Goal: Task Accomplishment & Management: Complete application form

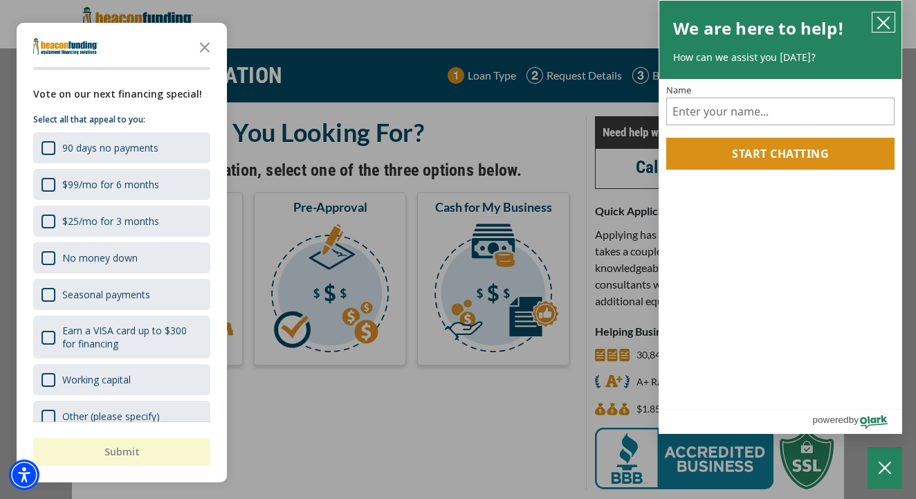
click at [888, 17] on icon "close chatbox" at bounding box center [883, 22] width 11 height 11
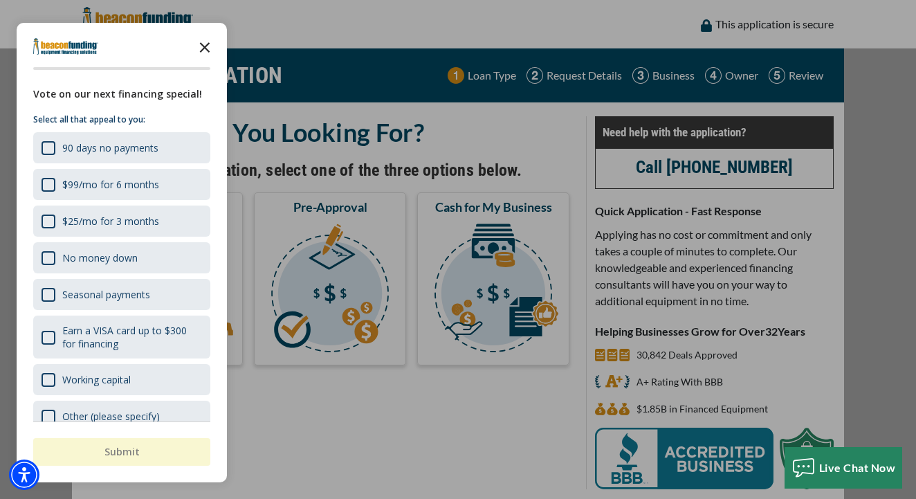
click at [208, 59] on icon "Close the survey" at bounding box center [205, 47] width 28 height 28
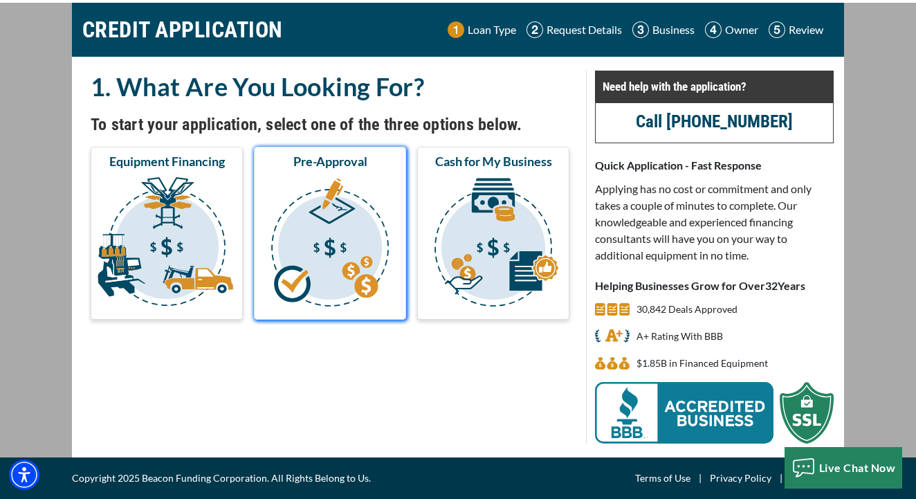
scroll to position [45, 0]
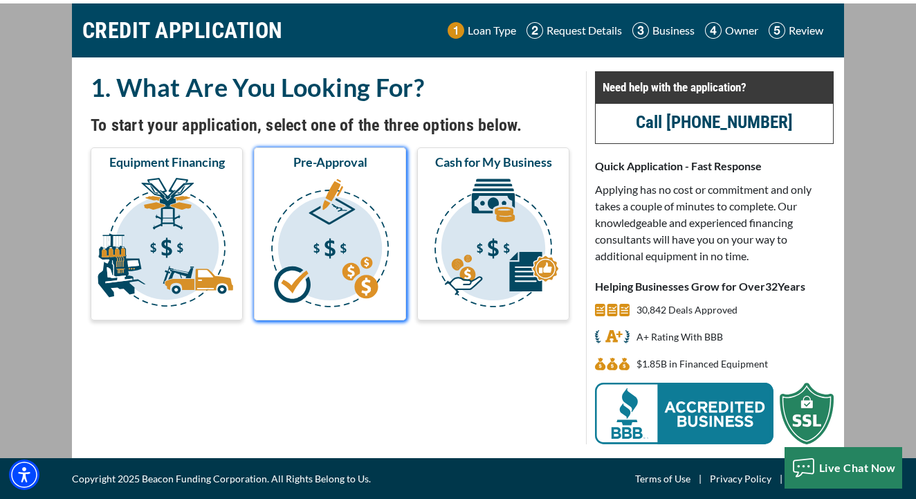
click at [321, 227] on img "submit" at bounding box center [330, 245] width 147 height 138
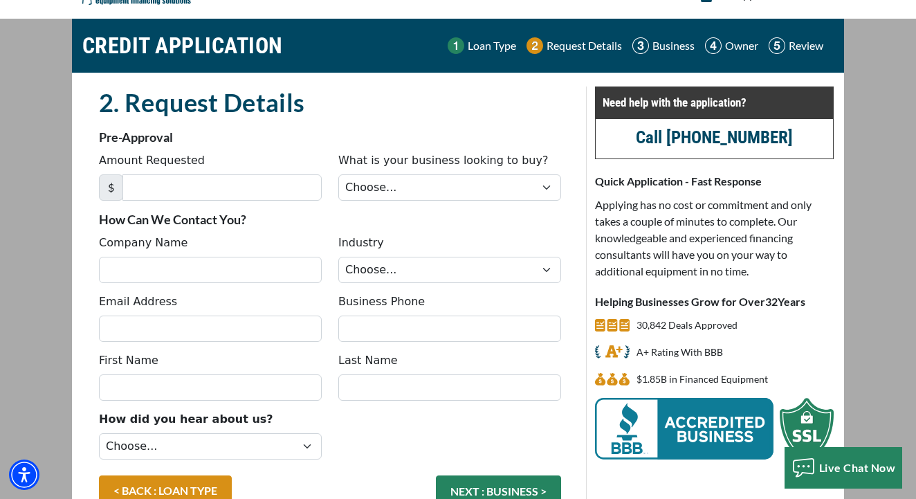
scroll to position [30, 0]
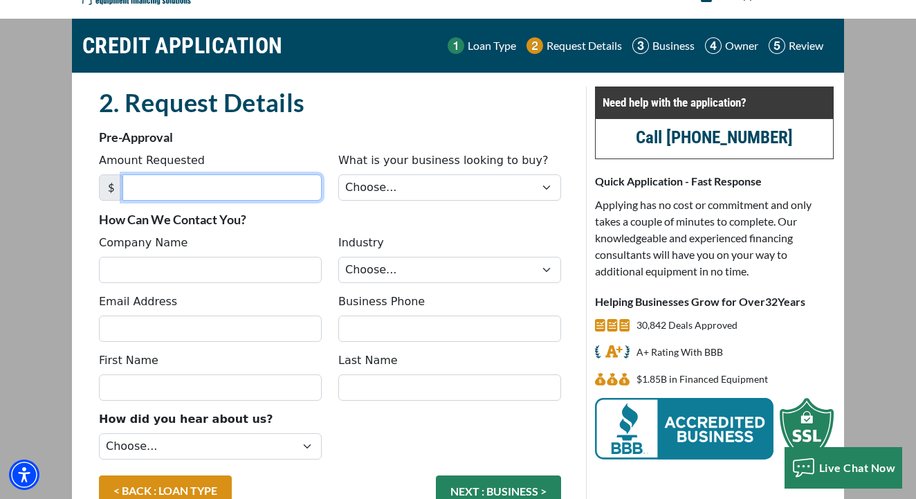
click at [213, 174] on input "Amount Requested" at bounding box center [221, 187] width 199 height 26
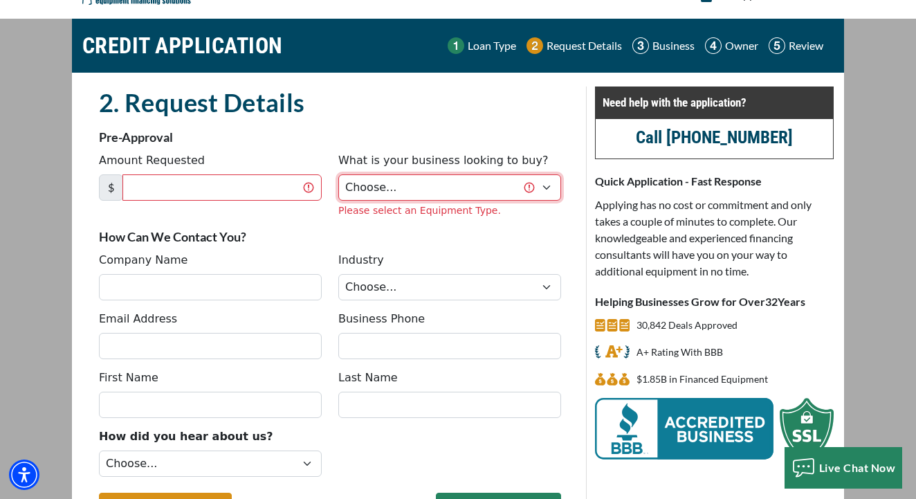
select select "17"
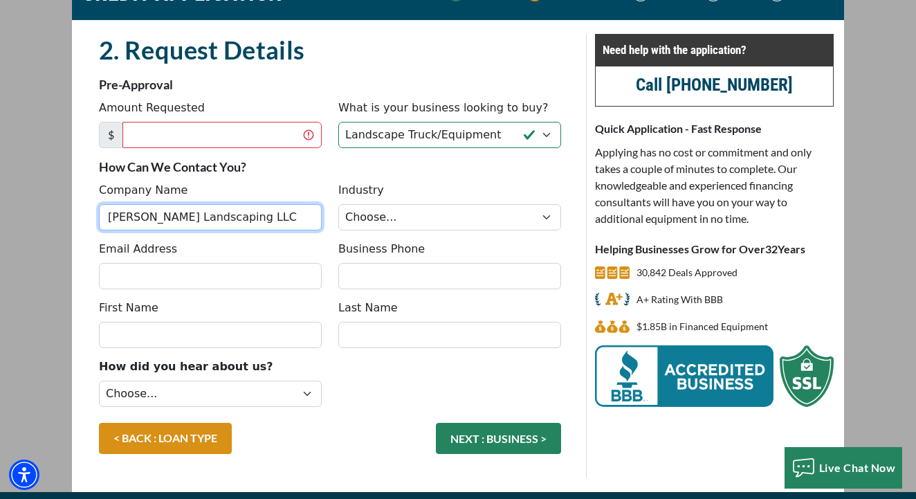
type input "[PERSON_NAME] Landscaping LLC"
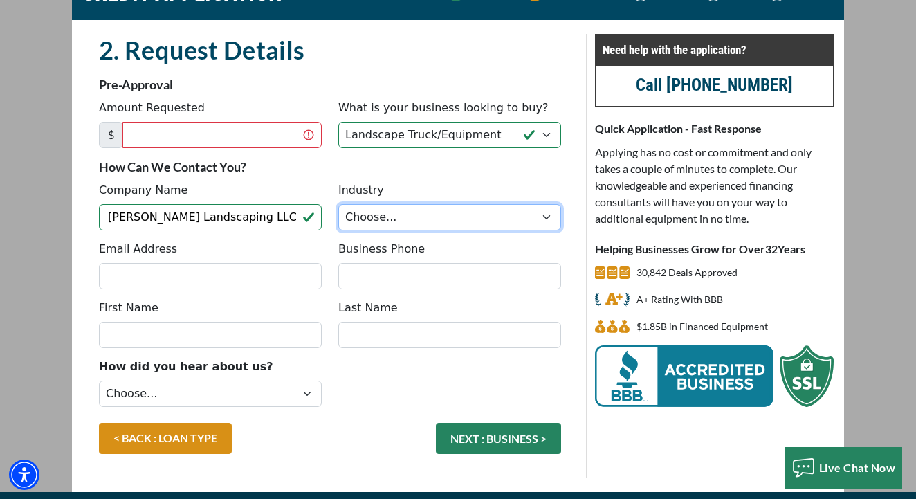
select select "2"
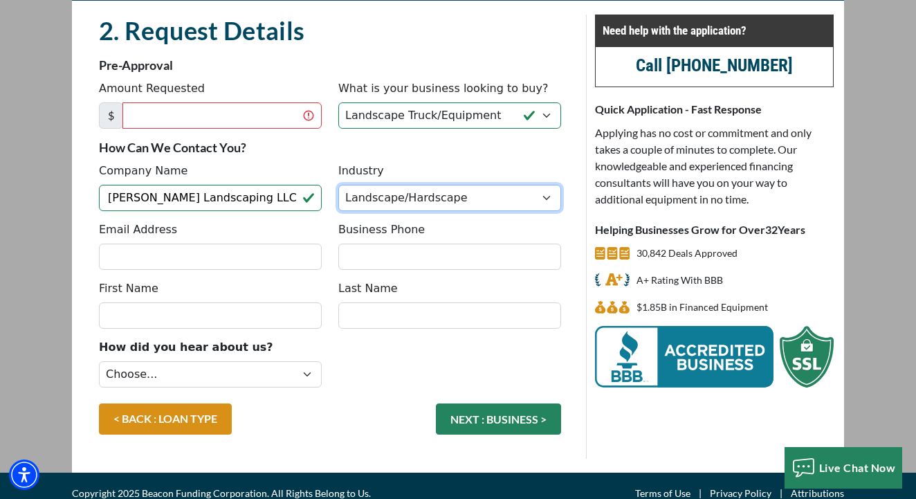
scroll to position [102, 0]
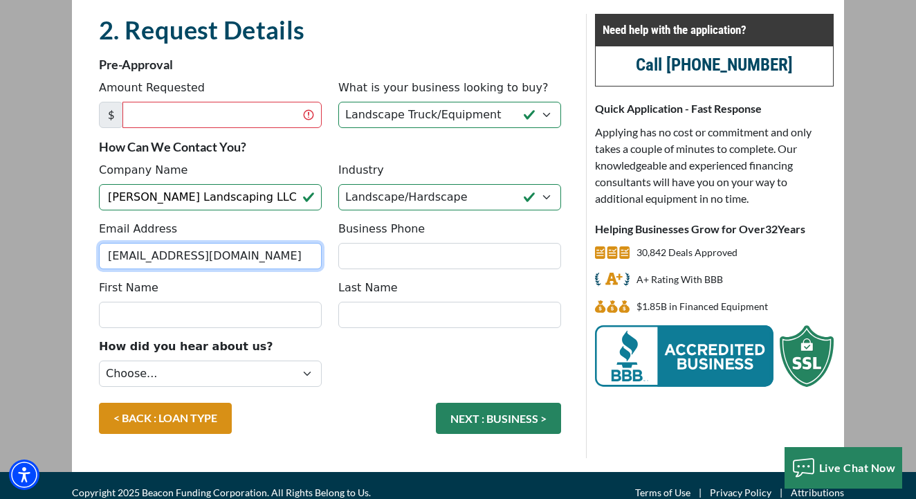
type input "[EMAIL_ADDRESS][DOMAIN_NAME]"
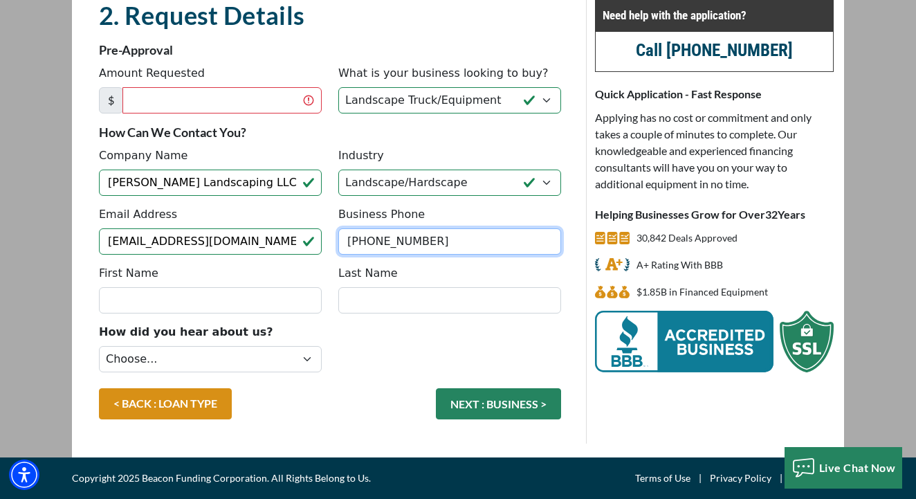
scroll to position [117, 0]
type input "[PHONE_NUMBER]"
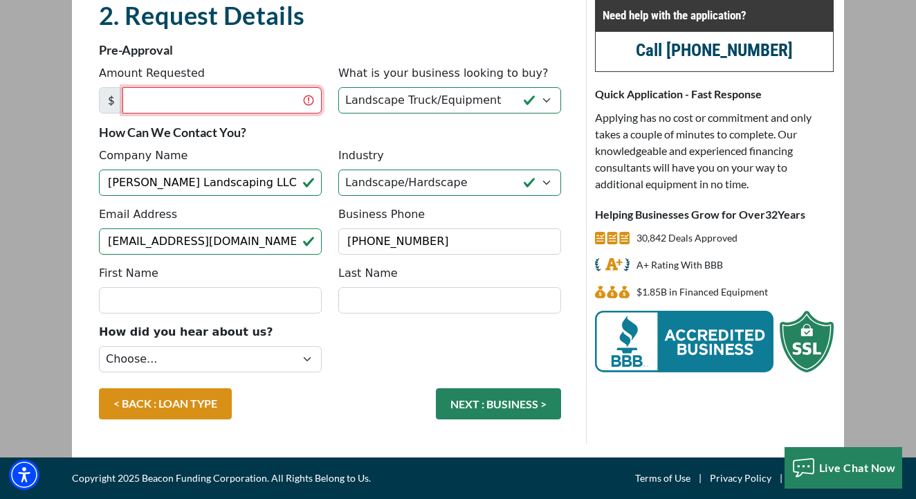
click at [238, 93] on input "Amount Requested" at bounding box center [221, 100] width 199 height 26
type input "20,000"
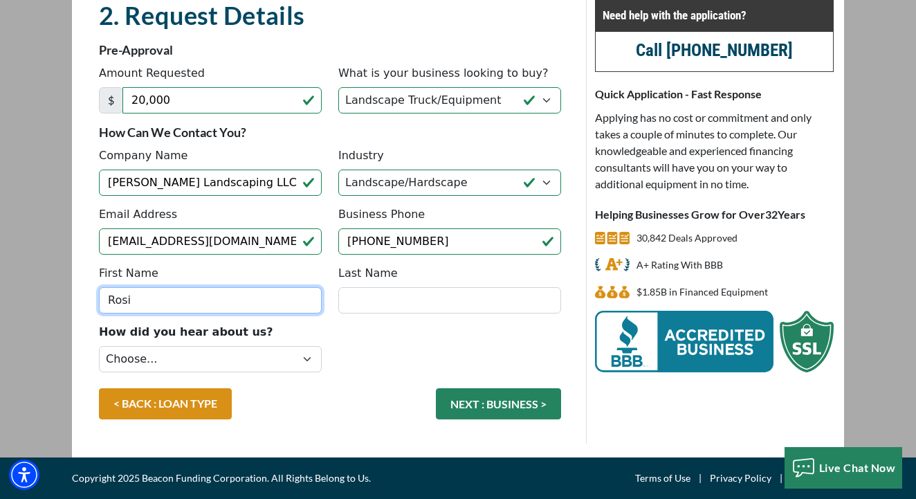
type input "Rosi"
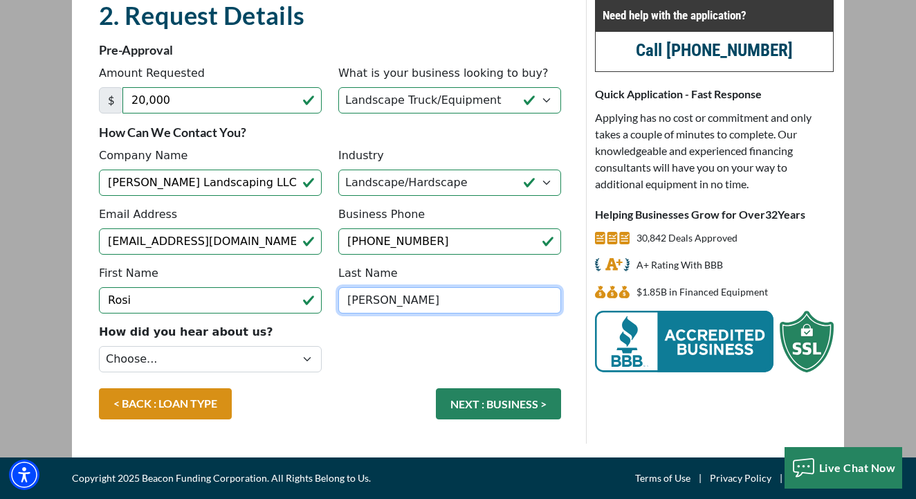
type input "[PERSON_NAME]"
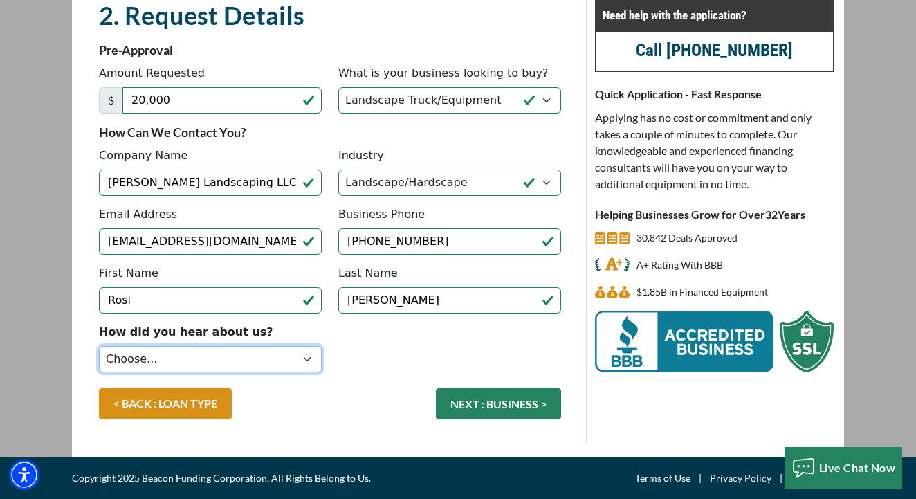
select select "9"
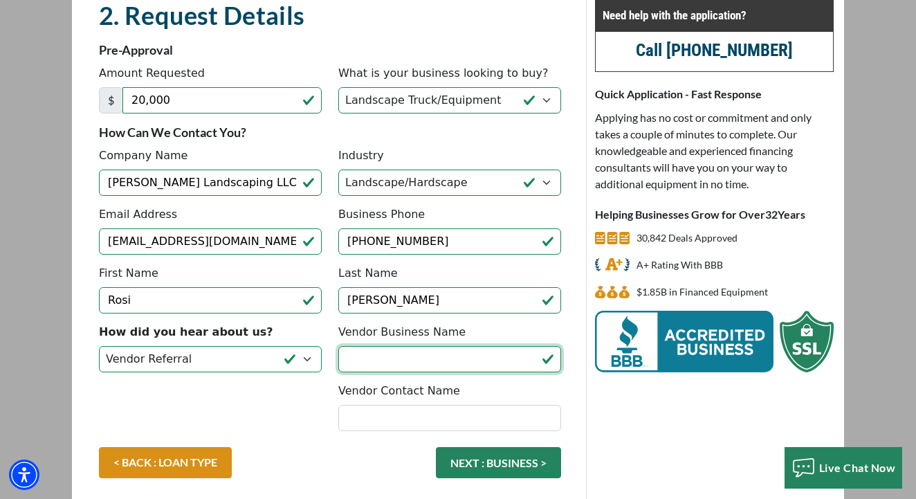
click at [351, 351] on input "Vendor Business Name" at bounding box center [449, 359] width 223 height 26
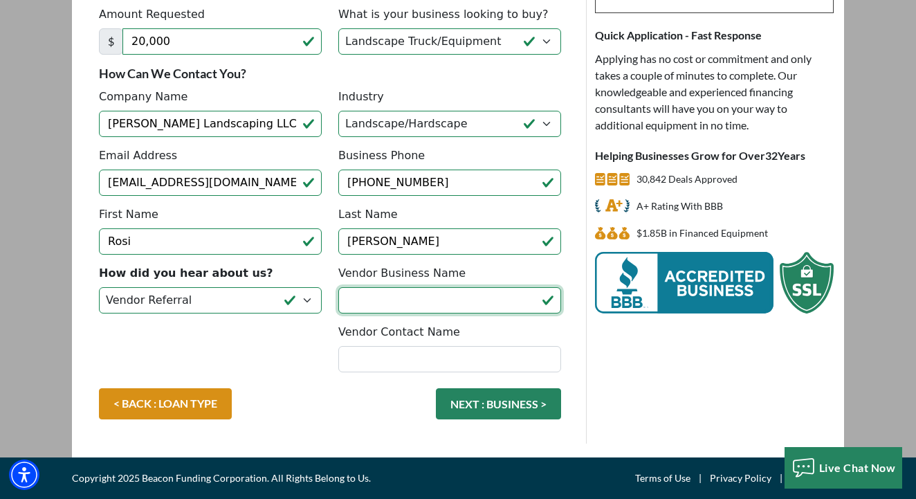
scroll to position [176, 0]
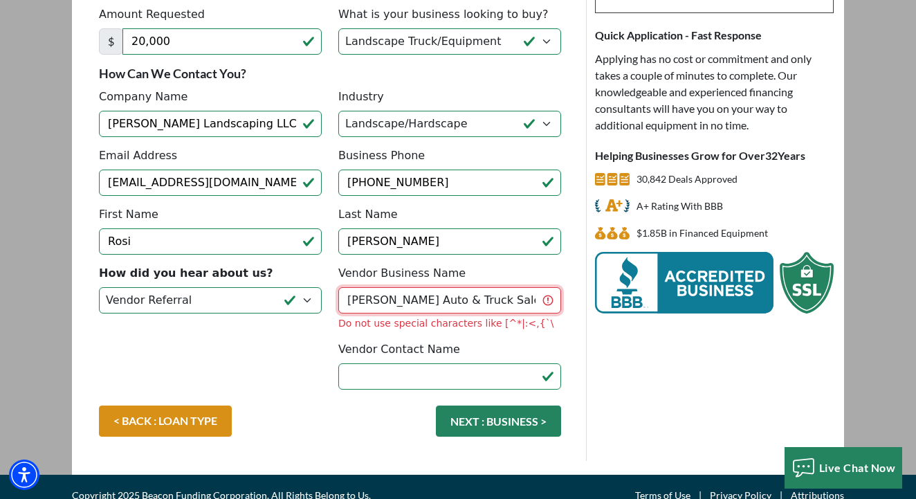
click at [427, 303] on input "Fournier Auto & Truck Sales" at bounding box center [449, 300] width 223 height 26
type input "Fournier Auto and Truck Sales"
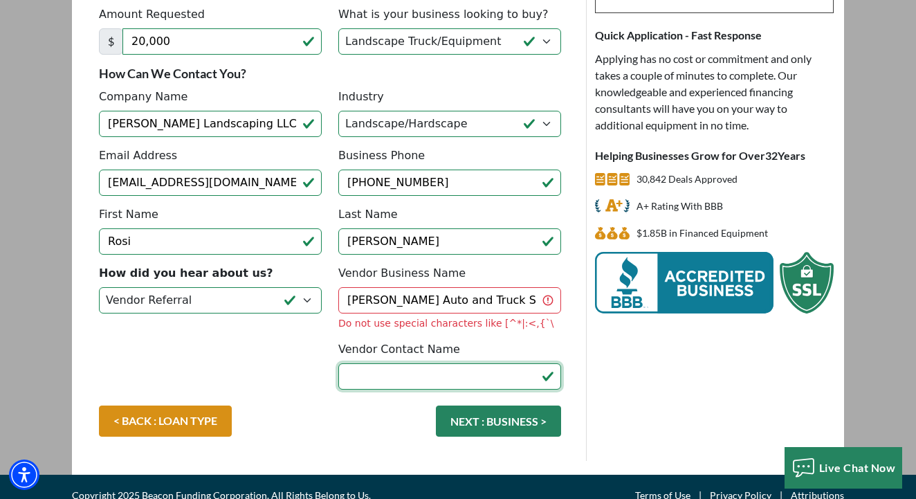
click at [427, 369] on input "Vendor Contact Name" at bounding box center [449, 376] width 223 height 26
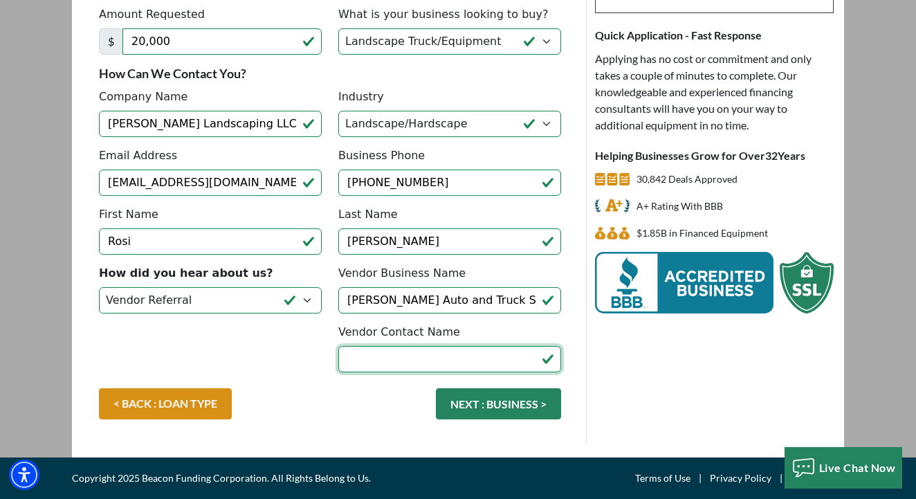
click at [532, 358] on input "Vendor Contact Name" at bounding box center [449, 359] width 223 height 26
click at [473, 357] on input "Vendor Contact Name" at bounding box center [449, 359] width 223 height 26
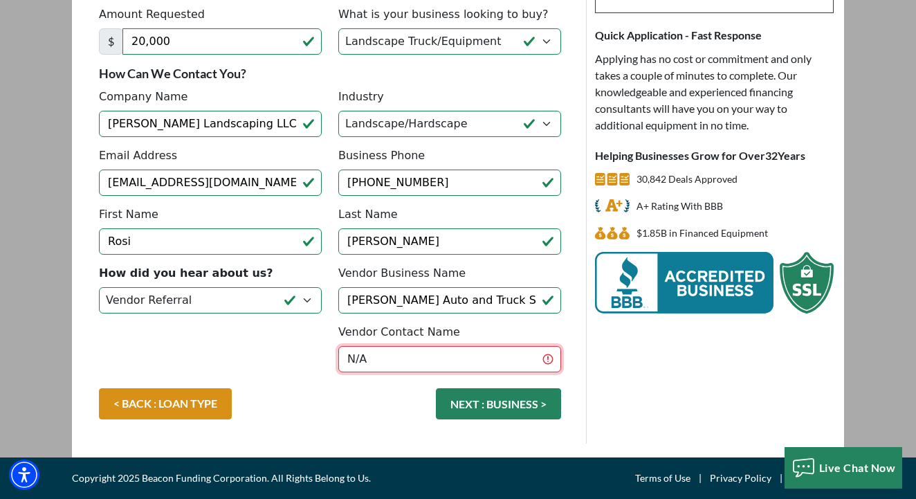
click at [401, 356] on input "N/A" at bounding box center [449, 359] width 223 height 26
type input "NA"
click at [609, 383] on div "Need help with the application? Call (847) 232-7804 Quick Application - Fast Re…" at bounding box center [714, 191] width 256 height 503
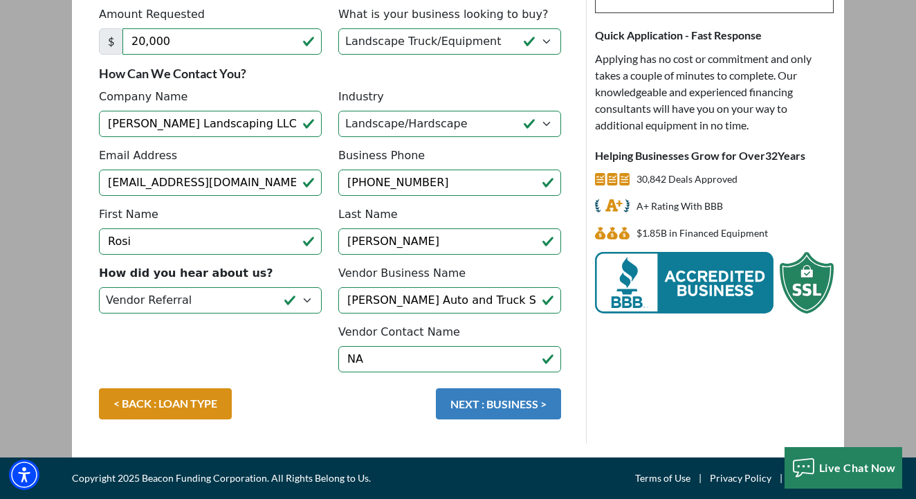
click at [486, 410] on button "NEXT : BUSINESS >" at bounding box center [498, 403] width 125 height 31
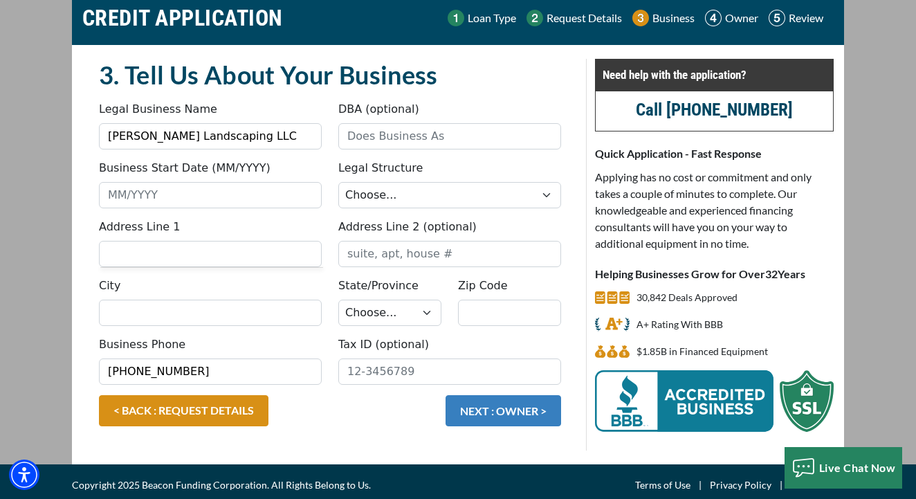
scroll to position [64, 0]
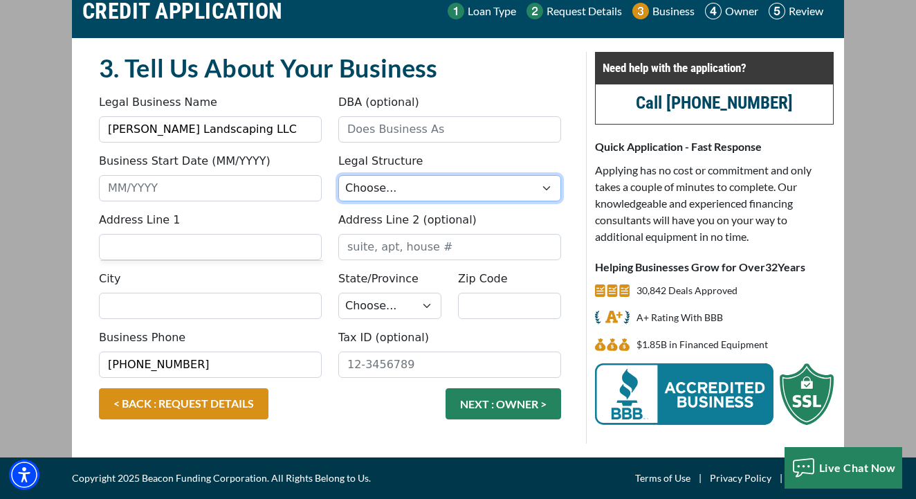
select select "2"
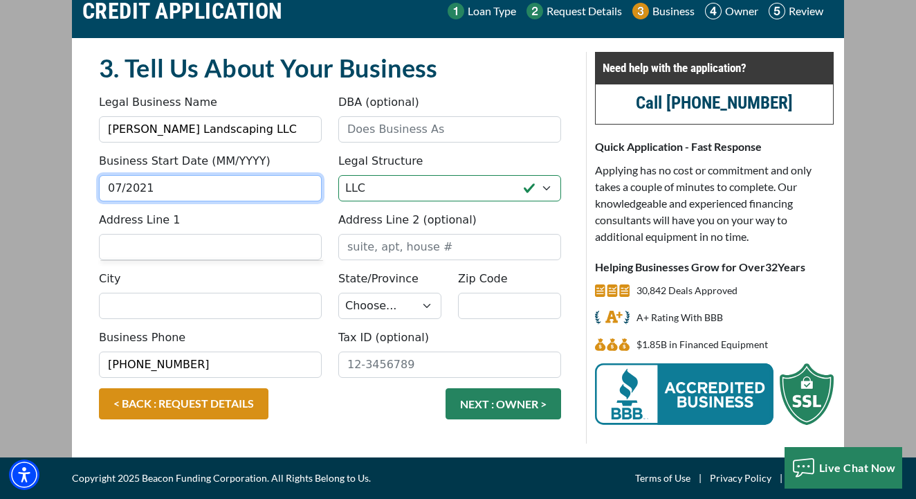
type input "07/2021"
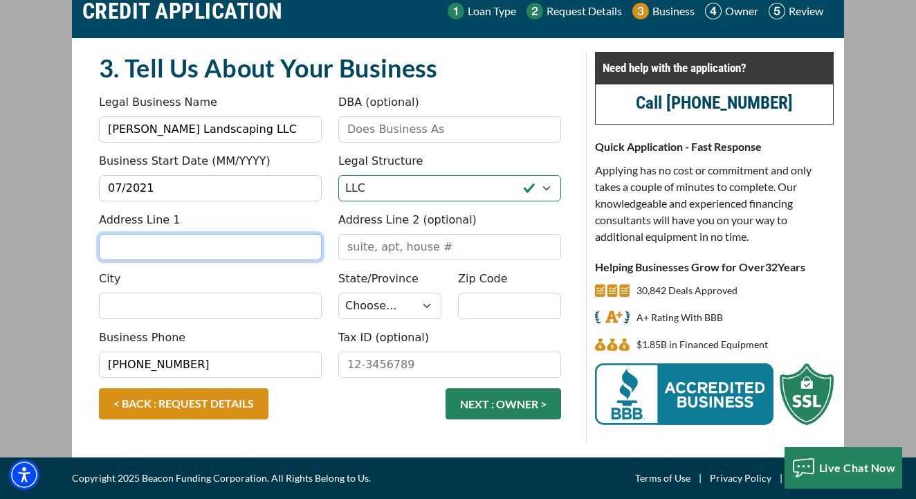
type input "!"
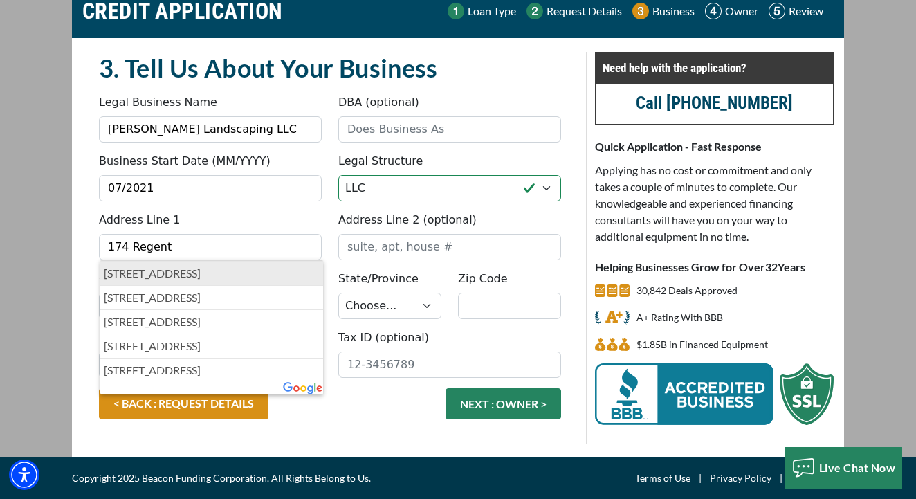
click at [266, 280] on p "174 Regent Avenue, Providence, RI, USA" at bounding box center [212, 273] width 216 height 17
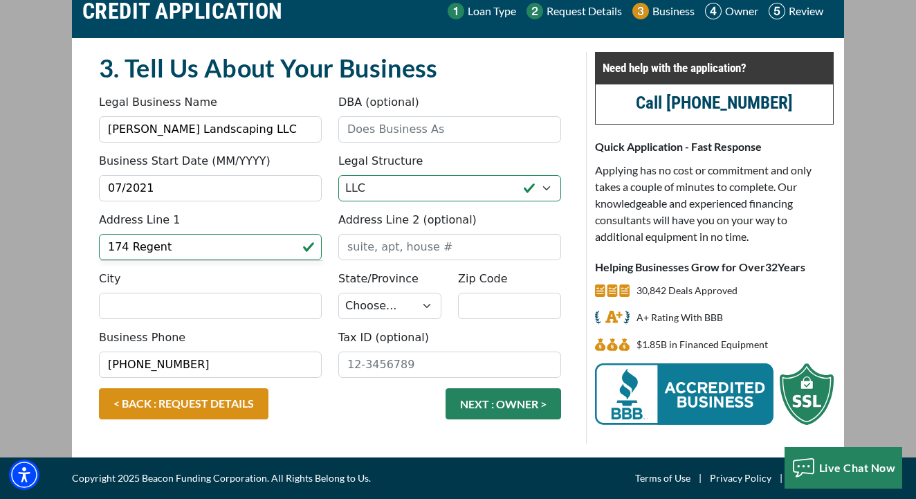
type input "174 Regent Avenue"
type input "Providence"
select select "41"
type input "02908"
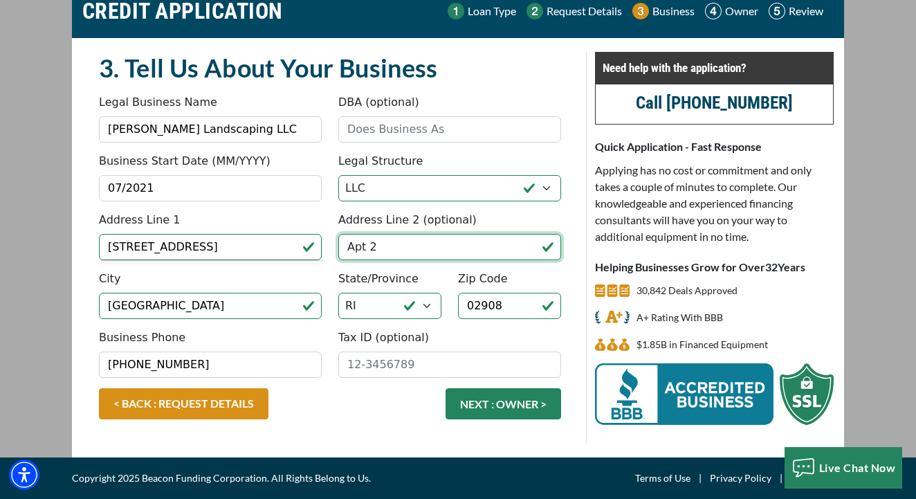
type input "Apt 2"
click at [322, 403] on div "< BACK : REQUEST DETAILS NEXT : OWNER >" at bounding box center [330, 410] width 479 height 45
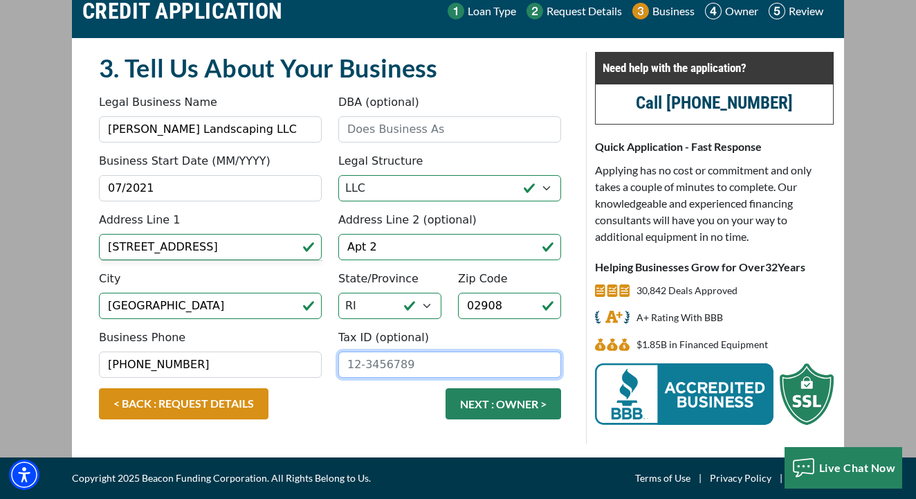
click at [362, 367] on input "Tax ID (optional)" at bounding box center [449, 364] width 223 height 26
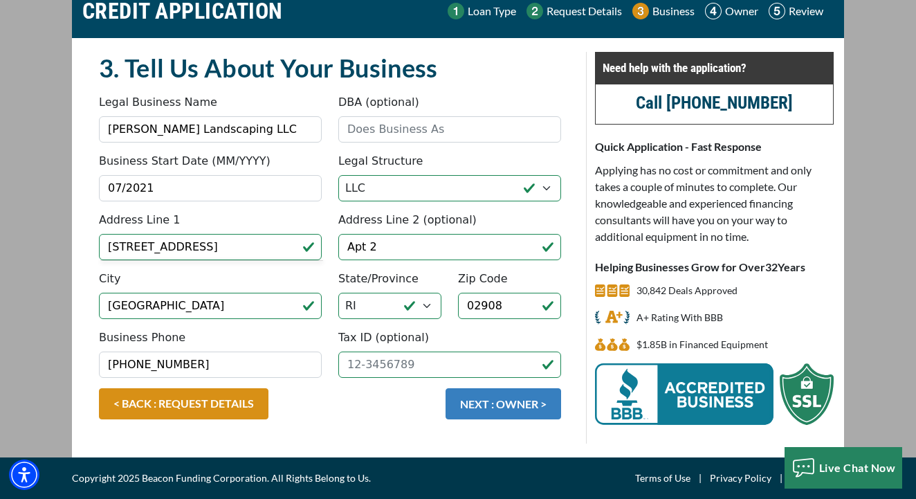
click at [465, 409] on button "NEXT : OWNER >" at bounding box center [504, 403] width 116 height 31
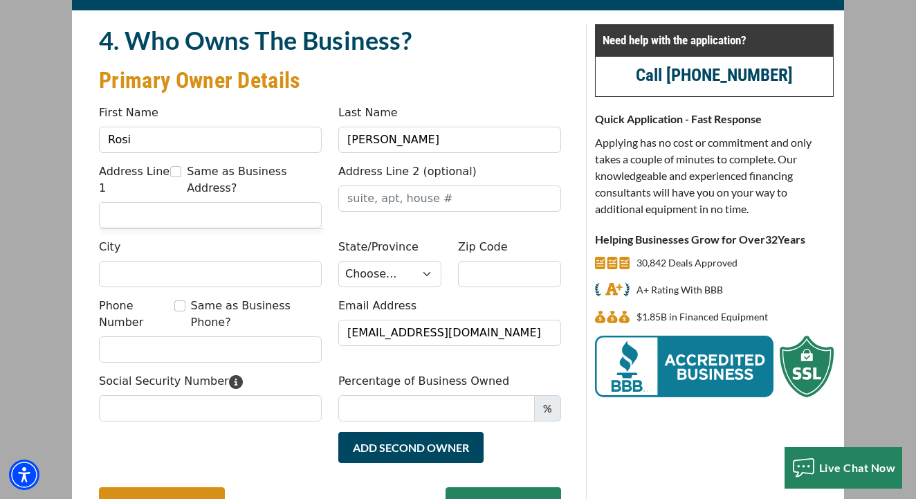
scroll to position [98, 0]
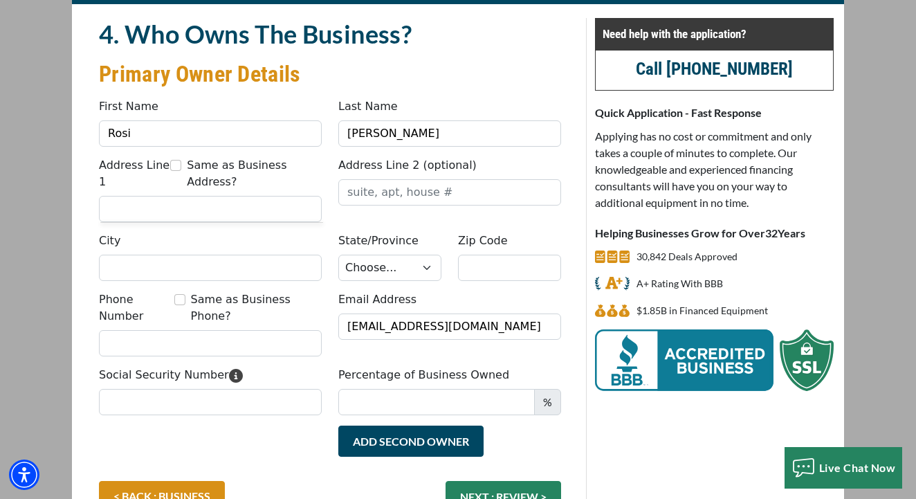
click at [176, 165] on input "Same as Business Address?" at bounding box center [175, 165] width 11 height 11
checkbox input "true"
type input "[STREET_ADDRESS]"
type input "Apt 2"
type input "[GEOGRAPHIC_DATA]"
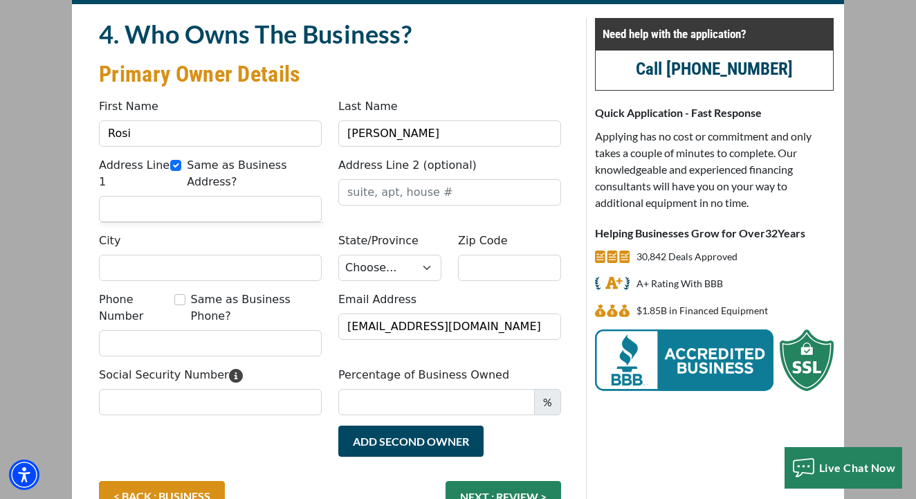
select select "41"
type input "02908"
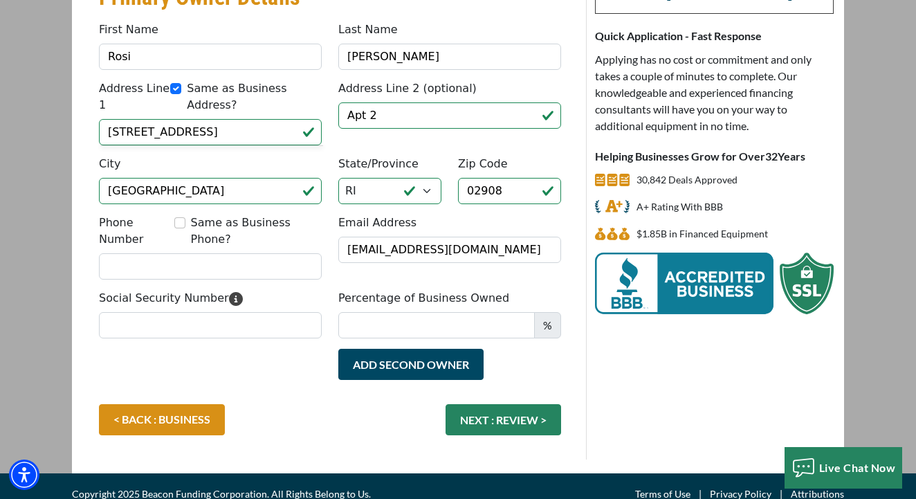
scroll to position [174, 0]
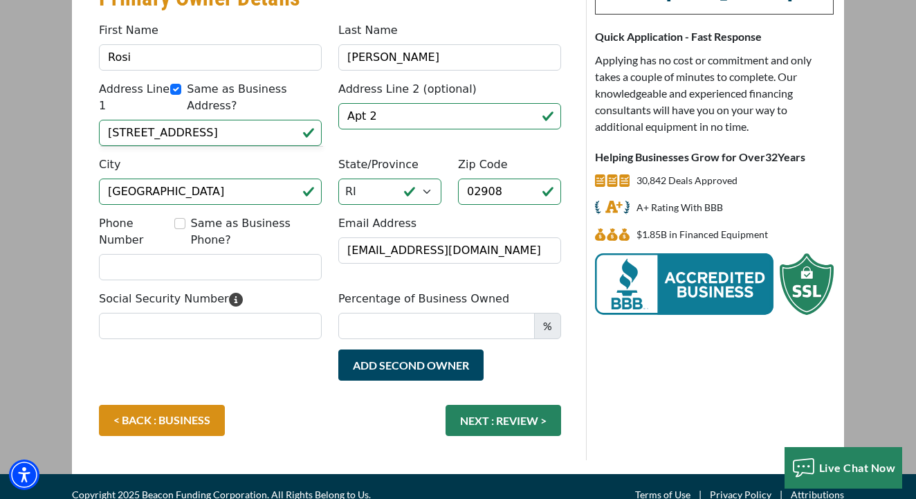
click at [175, 223] on input "Same as Business Phone?" at bounding box center [179, 223] width 11 height 11
checkbox input "true"
type input "[PHONE_NUMBER]"
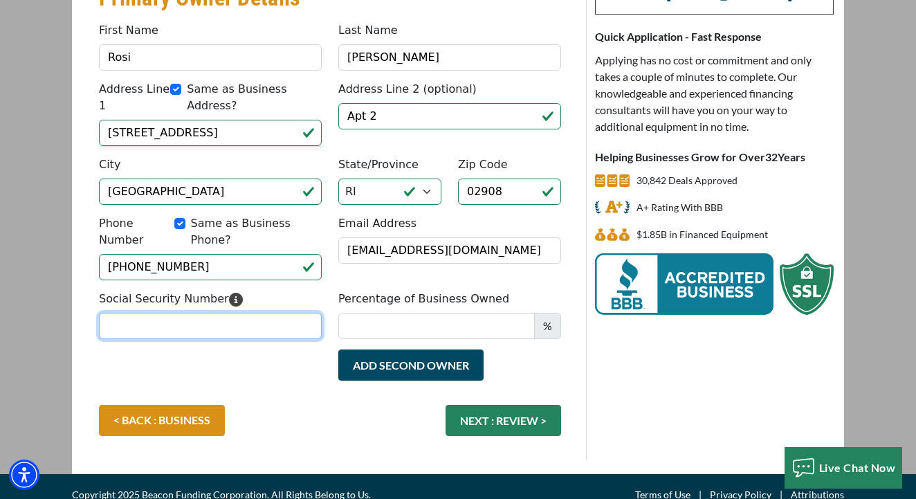
click at [257, 317] on input "Social Security Number" at bounding box center [210, 326] width 223 height 26
type input "038-66-6994"
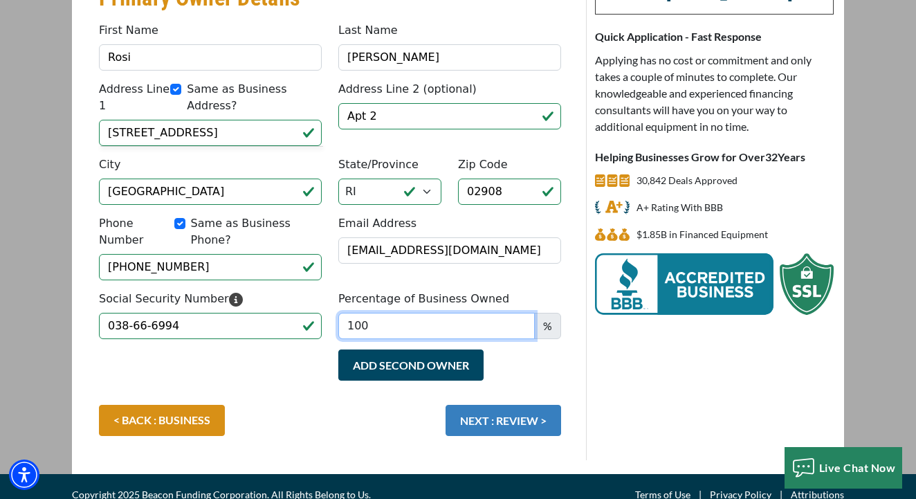
type input "100"
click at [520, 405] on button "NEXT : REVIEW >" at bounding box center [504, 420] width 116 height 31
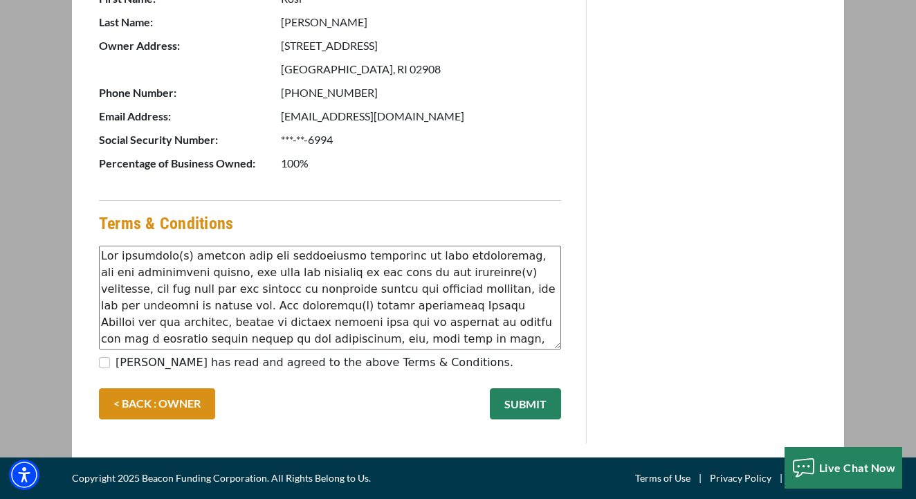
scroll to position [691, 0]
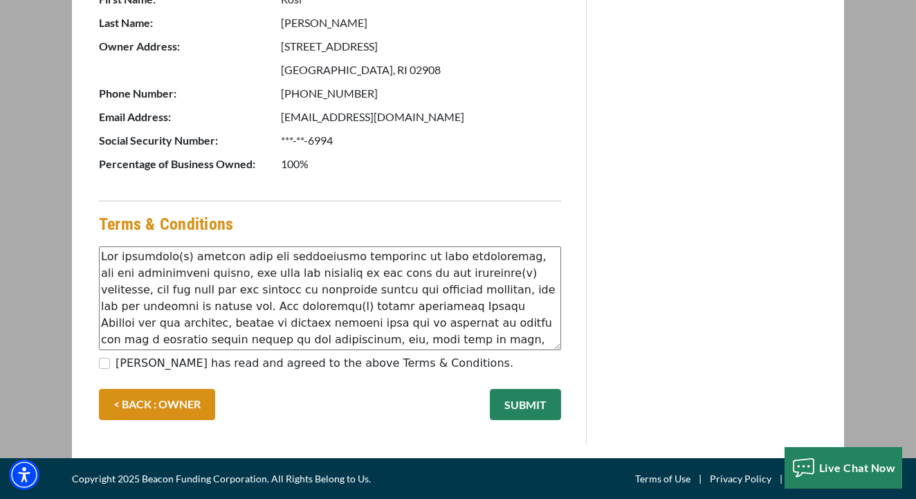
click at [106, 360] on input "[PERSON_NAME] has read and agreed to the above Terms & Conditions." at bounding box center [104, 363] width 11 height 11
checkbox input "true"
click at [527, 399] on button "SUBMIT" at bounding box center [525, 404] width 71 height 31
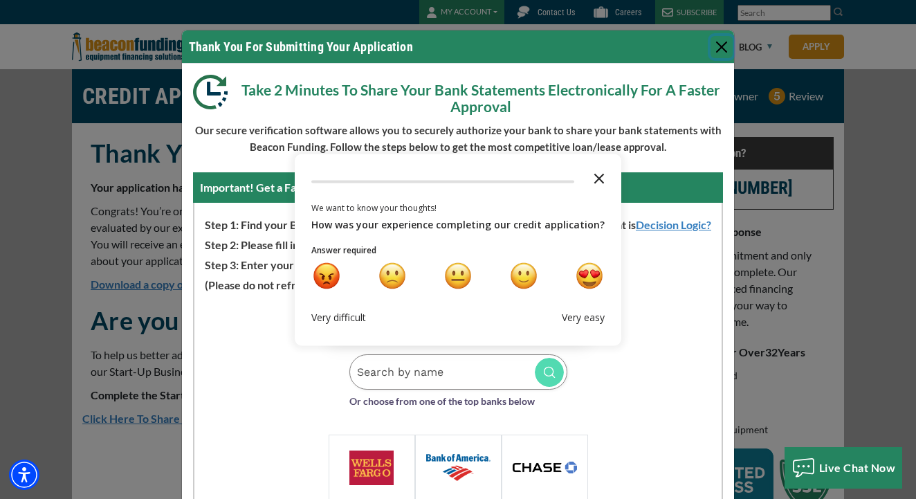
click at [599, 181] on icon "Close the survey" at bounding box center [599, 177] width 28 height 28
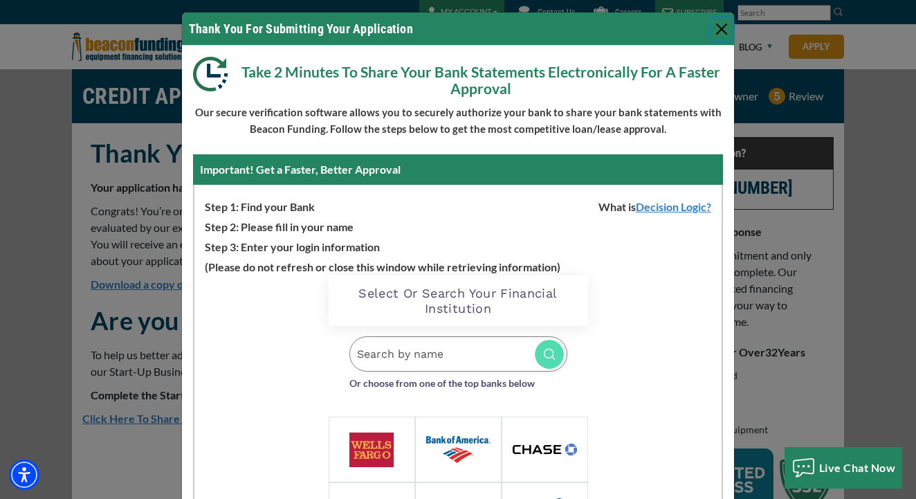
scroll to position [22, 0]
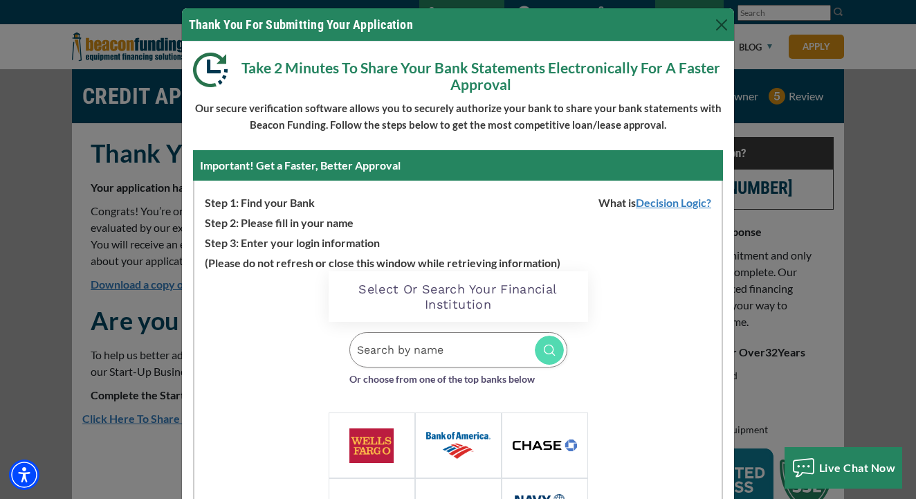
click at [466, 443] on img at bounding box center [458, 445] width 64 height 26
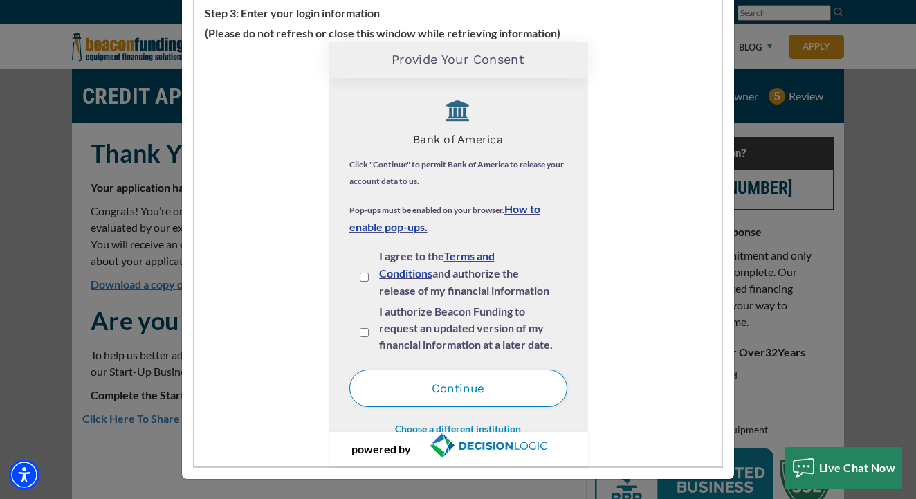
scroll to position [252, 0]
click at [360, 273] on input "I agree to the Terms and Conditions and authorize the release of my financial i…" at bounding box center [364, 277] width 9 height 9
checkbox input "true"
click at [363, 334] on input "I authorize Beacon Funding to request an updated version of my financial inform…" at bounding box center [364, 332] width 9 height 9
checkbox input "true"
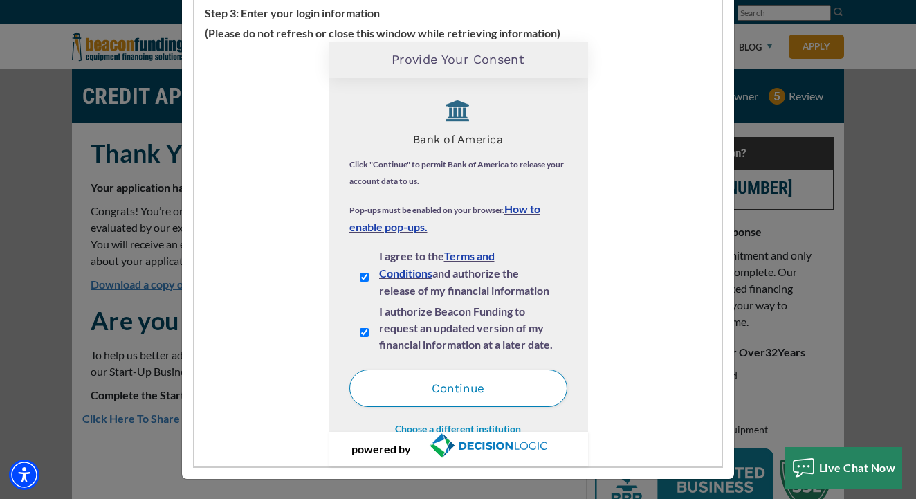
click at [408, 390] on button "Continue" at bounding box center [458, 387] width 218 height 37
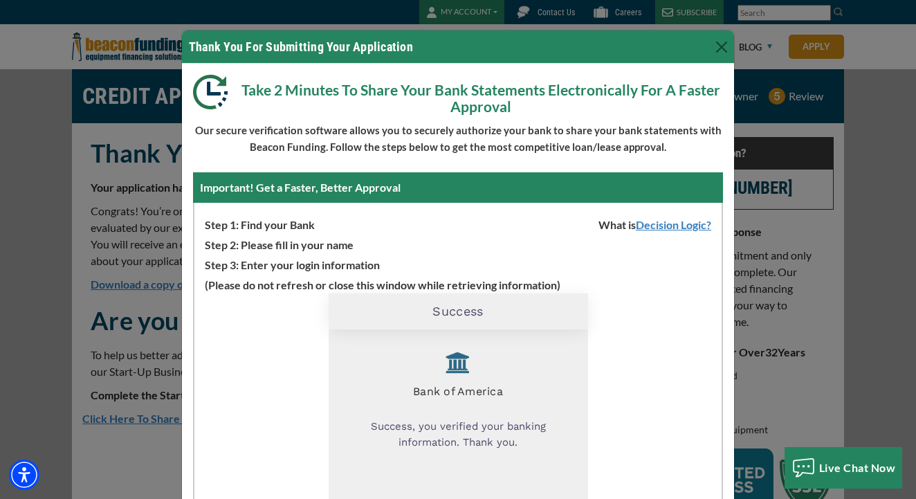
scroll to position [0, 0]
click at [717, 53] on button "Close" at bounding box center [722, 47] width 22 height 22
